Goal: Find specific page/section: Find specific page/section

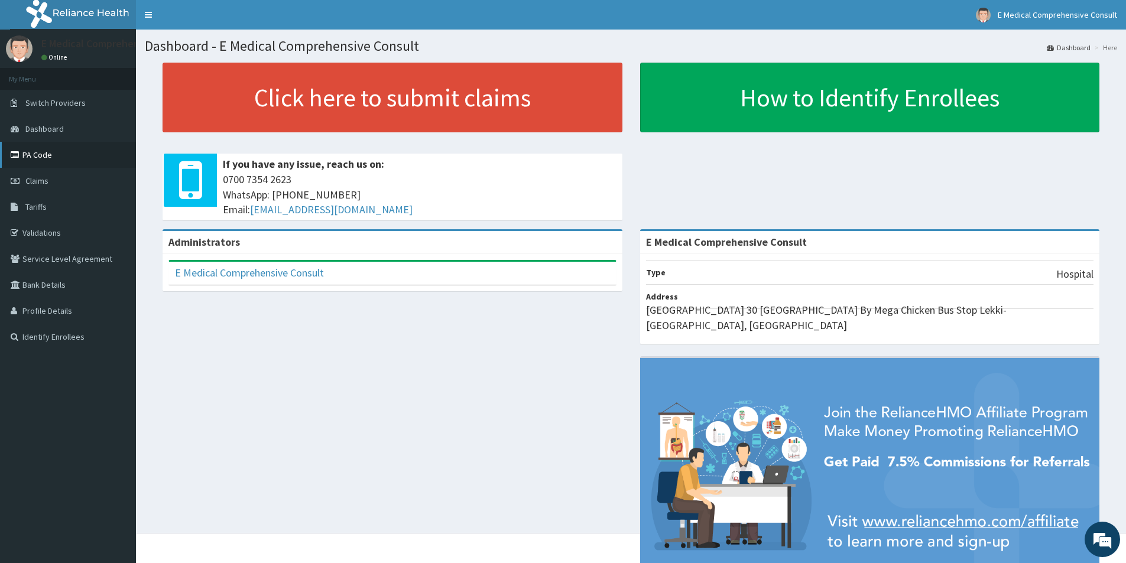
click at [36, 155] on link "PA Code" at bounding box center [68, 155] width 136 height 26
click at [38, 155] on link "PA Code" at bounding box center [68, 155] width 136 height 26
